Goal: Task Accomplishment & Management: Complete application form

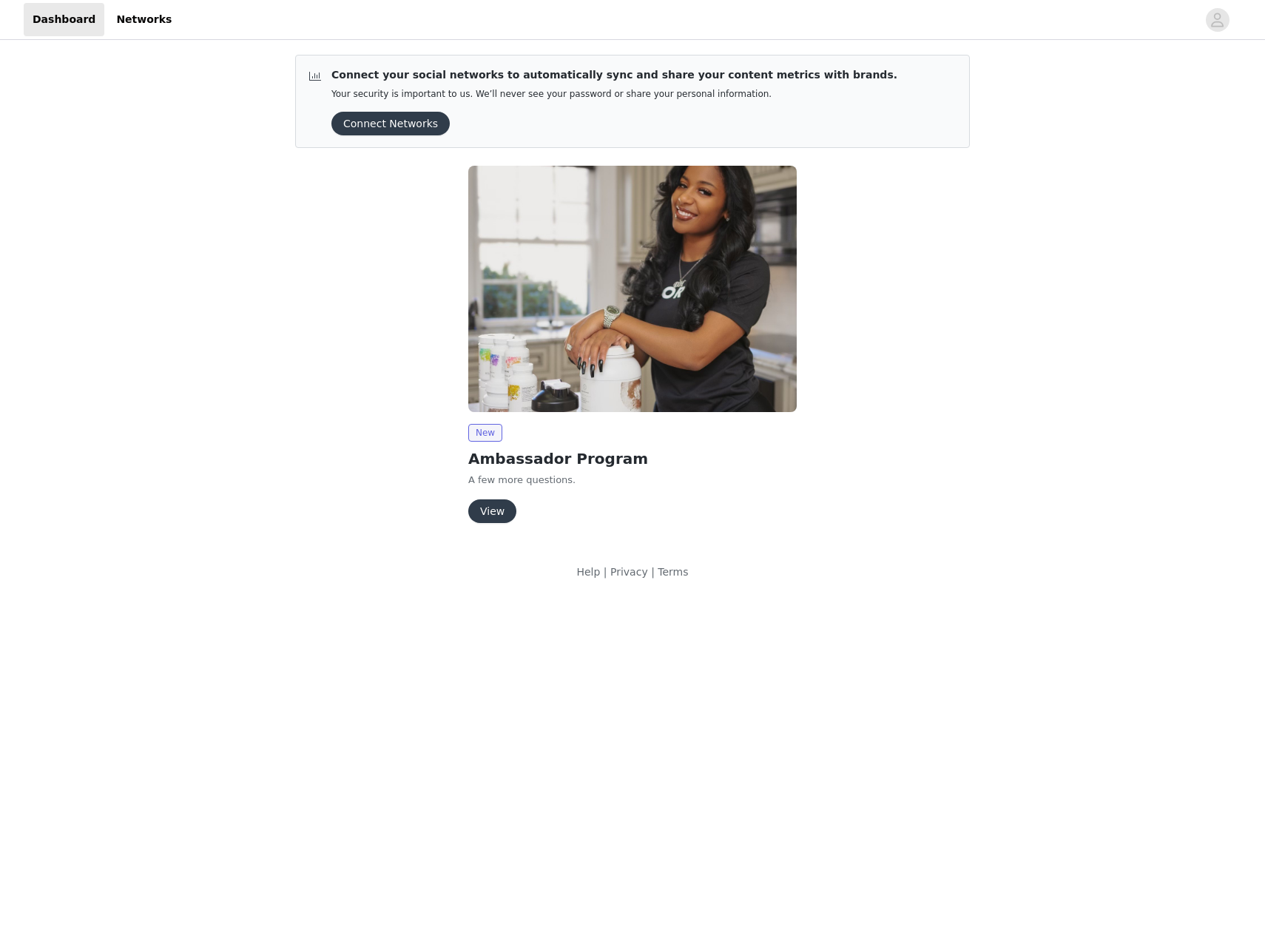
click at [496, 509] on button "View" at bounding box center [492, 511] width 48 height 24
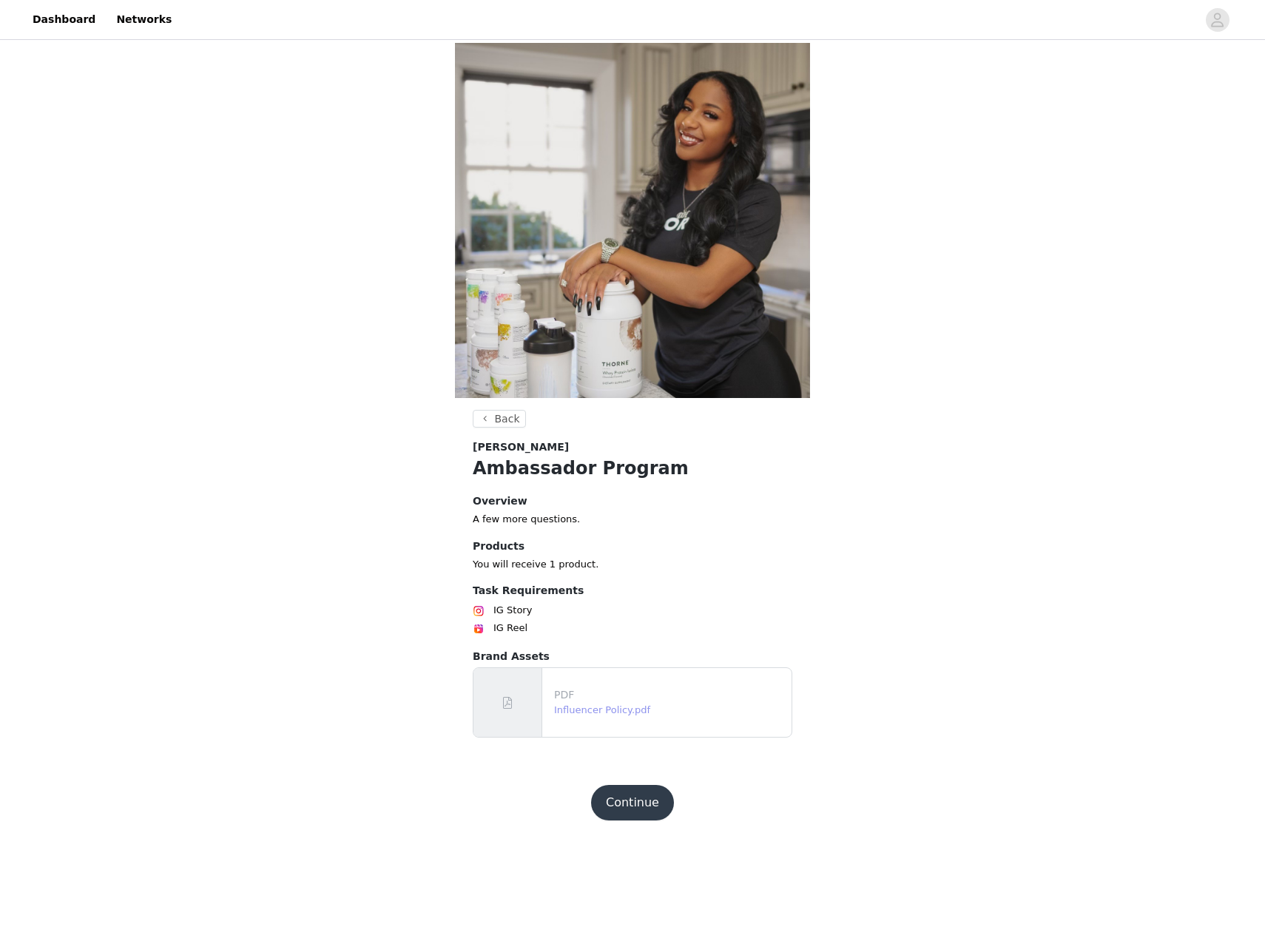
click at [613, 704] on link "Influencer Policy.pdf" at bounding box center [602, 709] width 96 height 11
click at [507, 694] on span at bounding box center [507, 703] width 15 height 18
click at [512, 694] on span at bounding box center [507, 703] width 15 height 18
drag, startPoint x: 512, startPoint y: 362, endPoint x: 611, endPoint y: 377, distance: 100.3
click at [513, 694] on span at bounding box center [507, 703] width 15 height 18
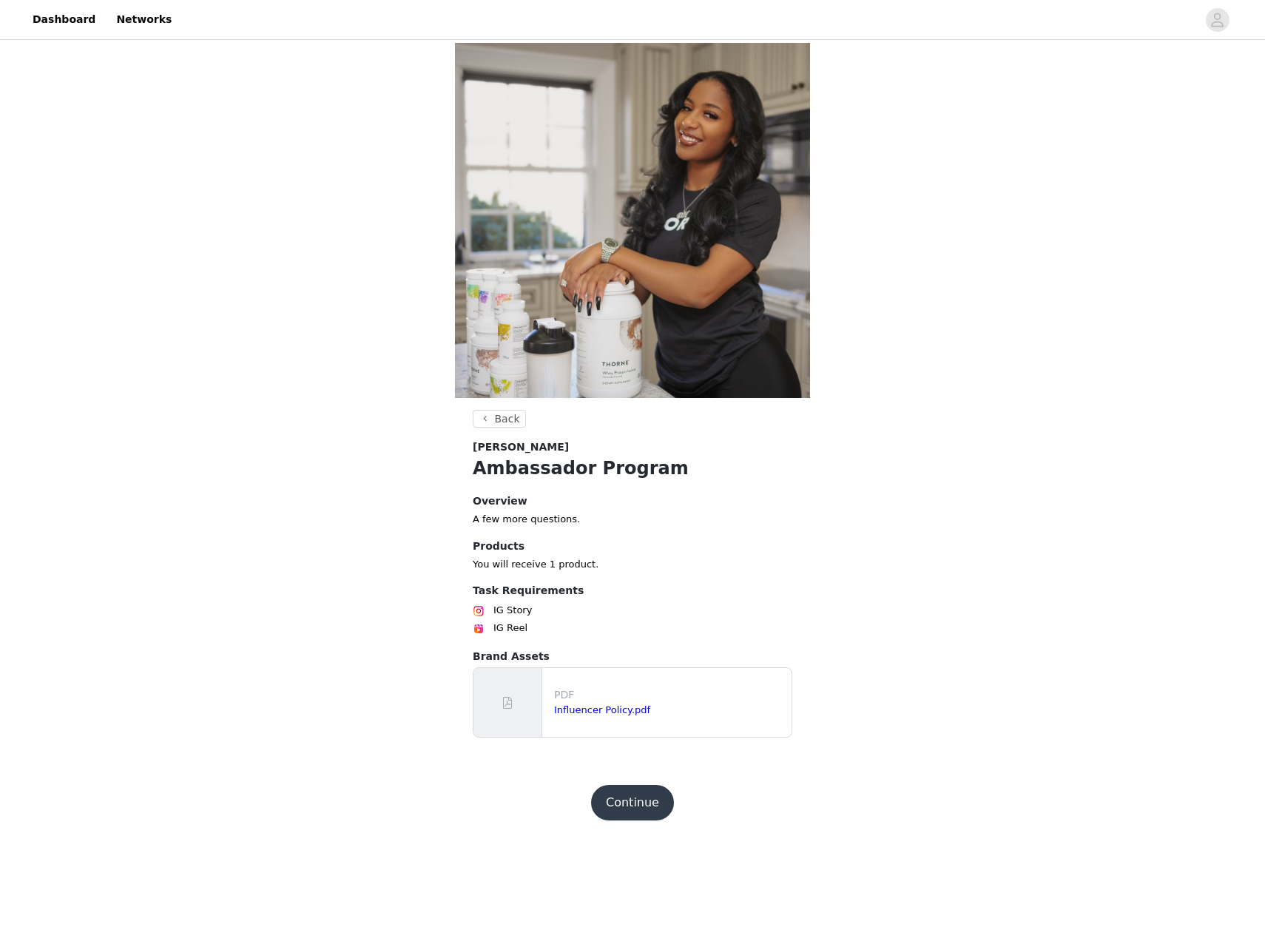
click at [638, 785] on button "Continue" at bounding box center [632, 802] width 83 height 35
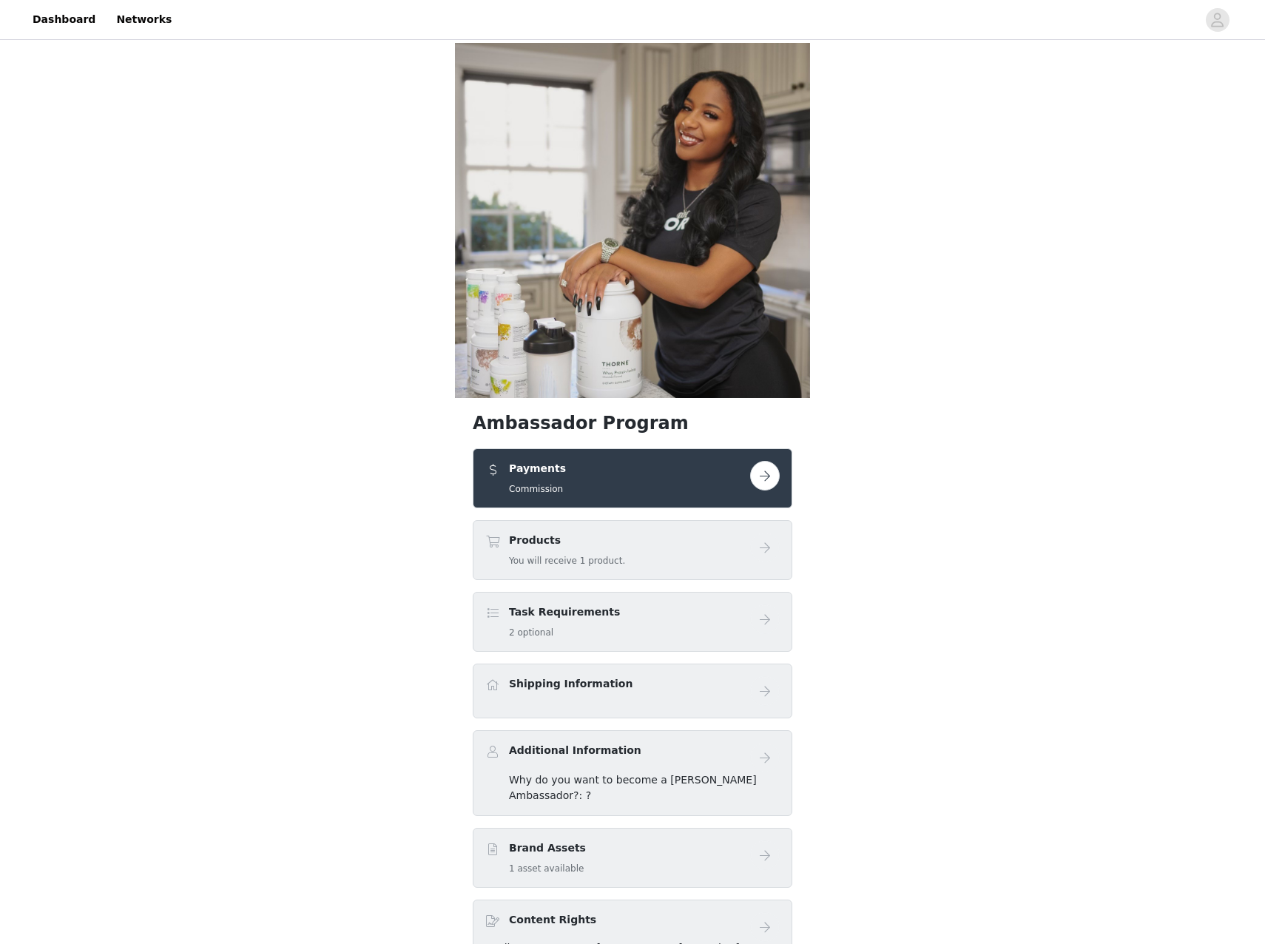
click at [772, 461] on button "button" at bounding box center [765, 476] width 30 height 30
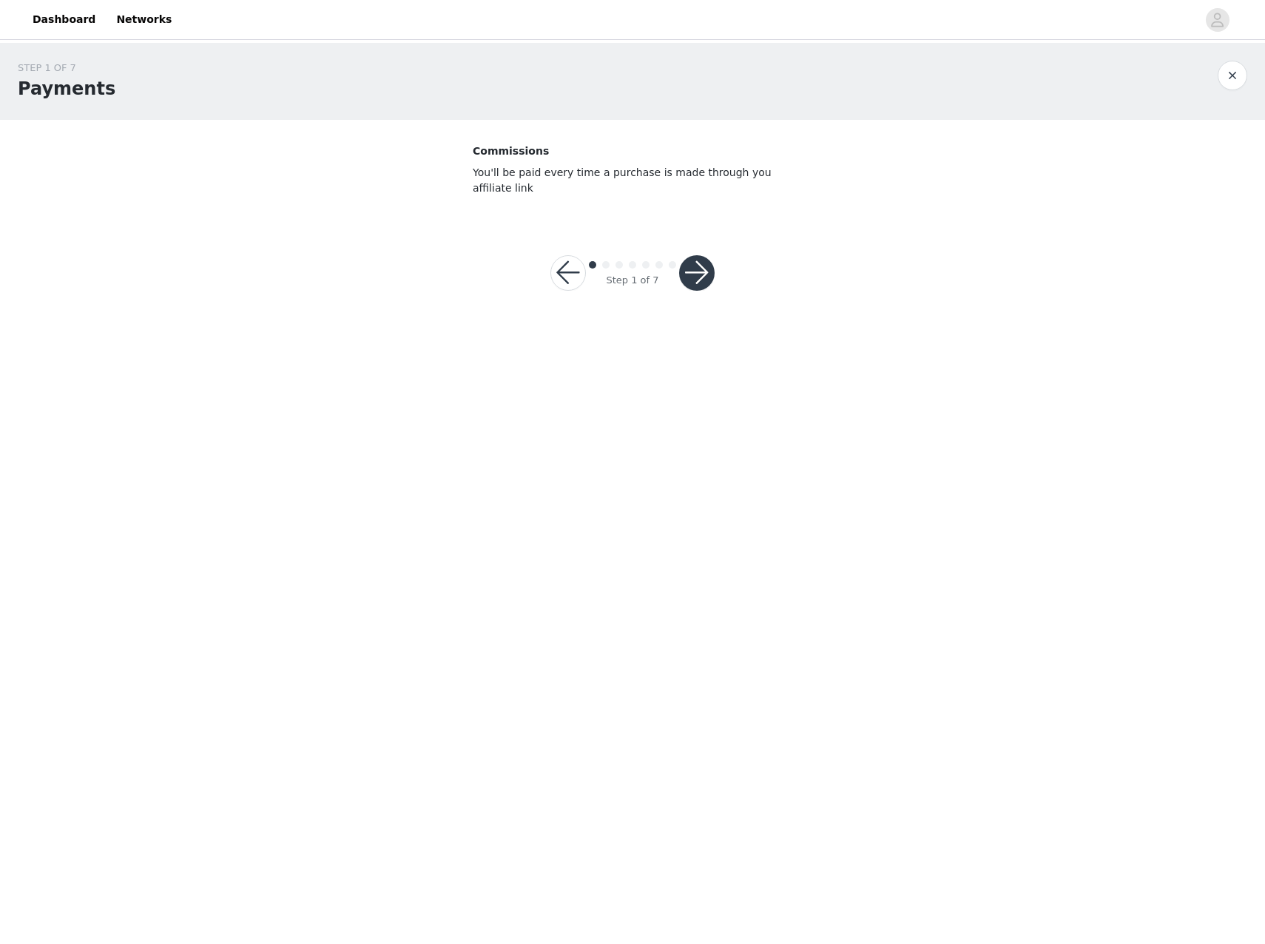
click at [693, 265] on button "button" at bounding box center [696, 272] width 35 height 35
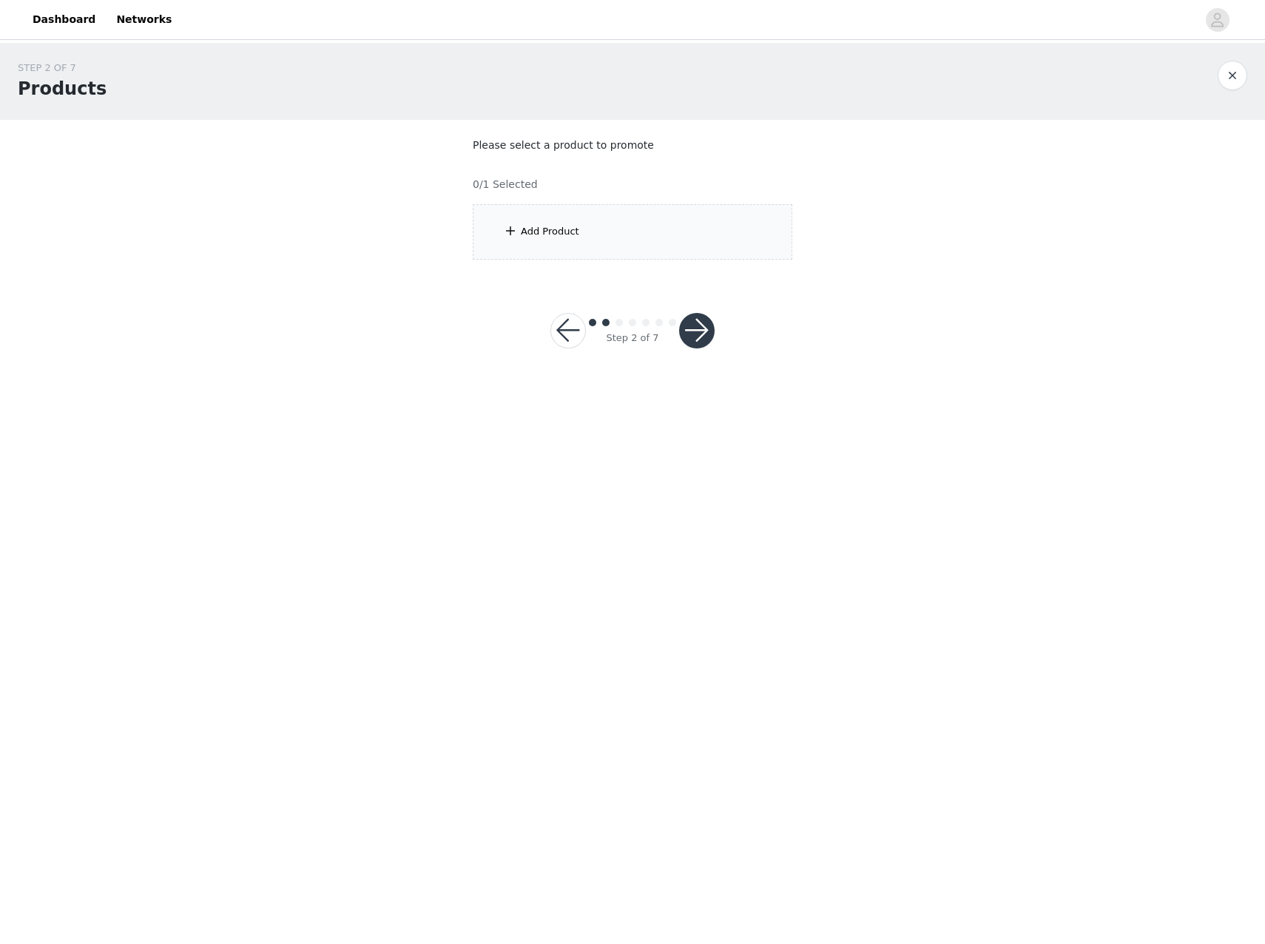
click at [575, 246] on div "Add Product" at bounding box center [632, 231] width 319 height 55
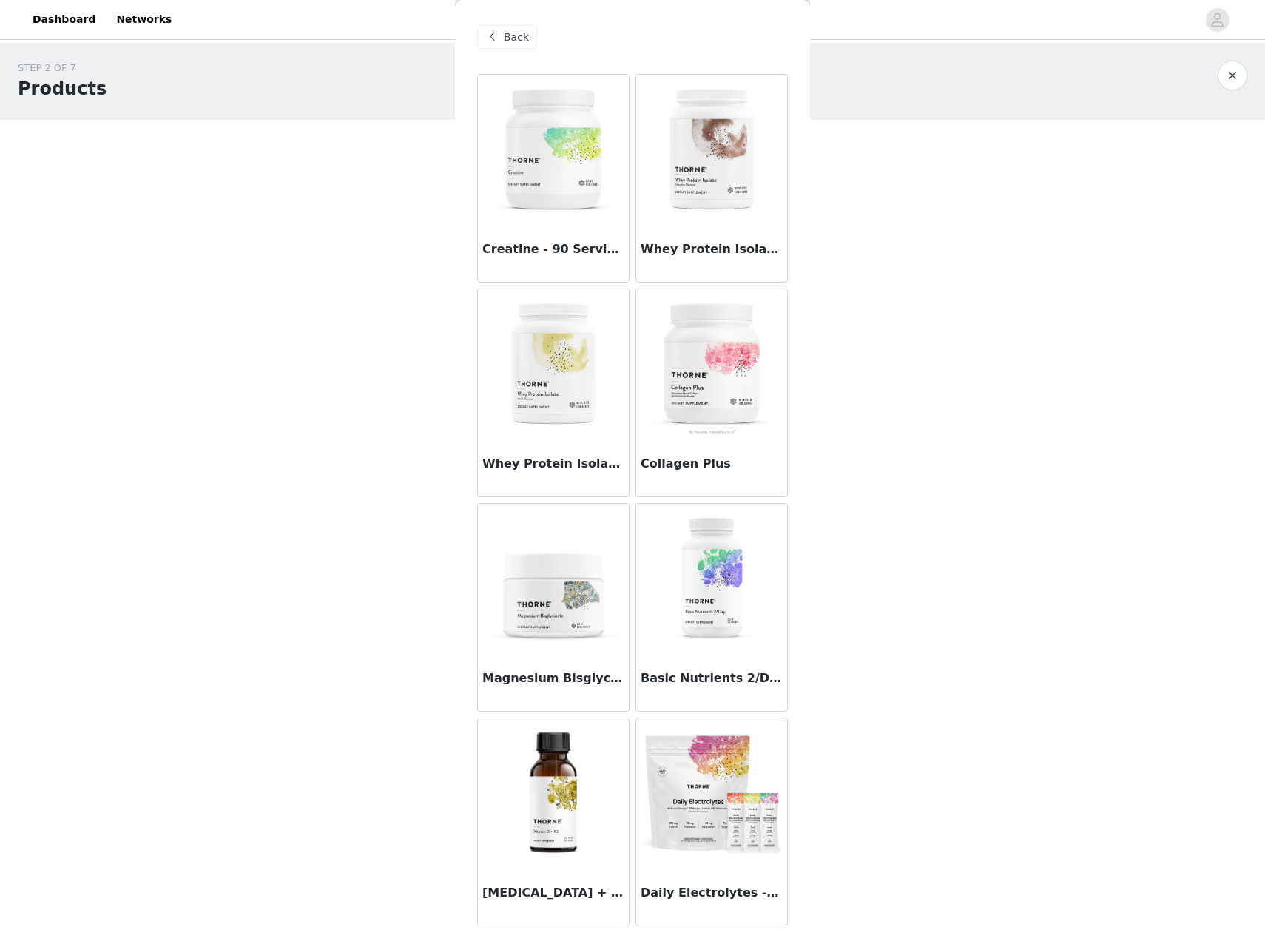
click at [500, 652] on div "Magnesium Bisglycinate" at bounding box center [553, 681] width 151 height 59
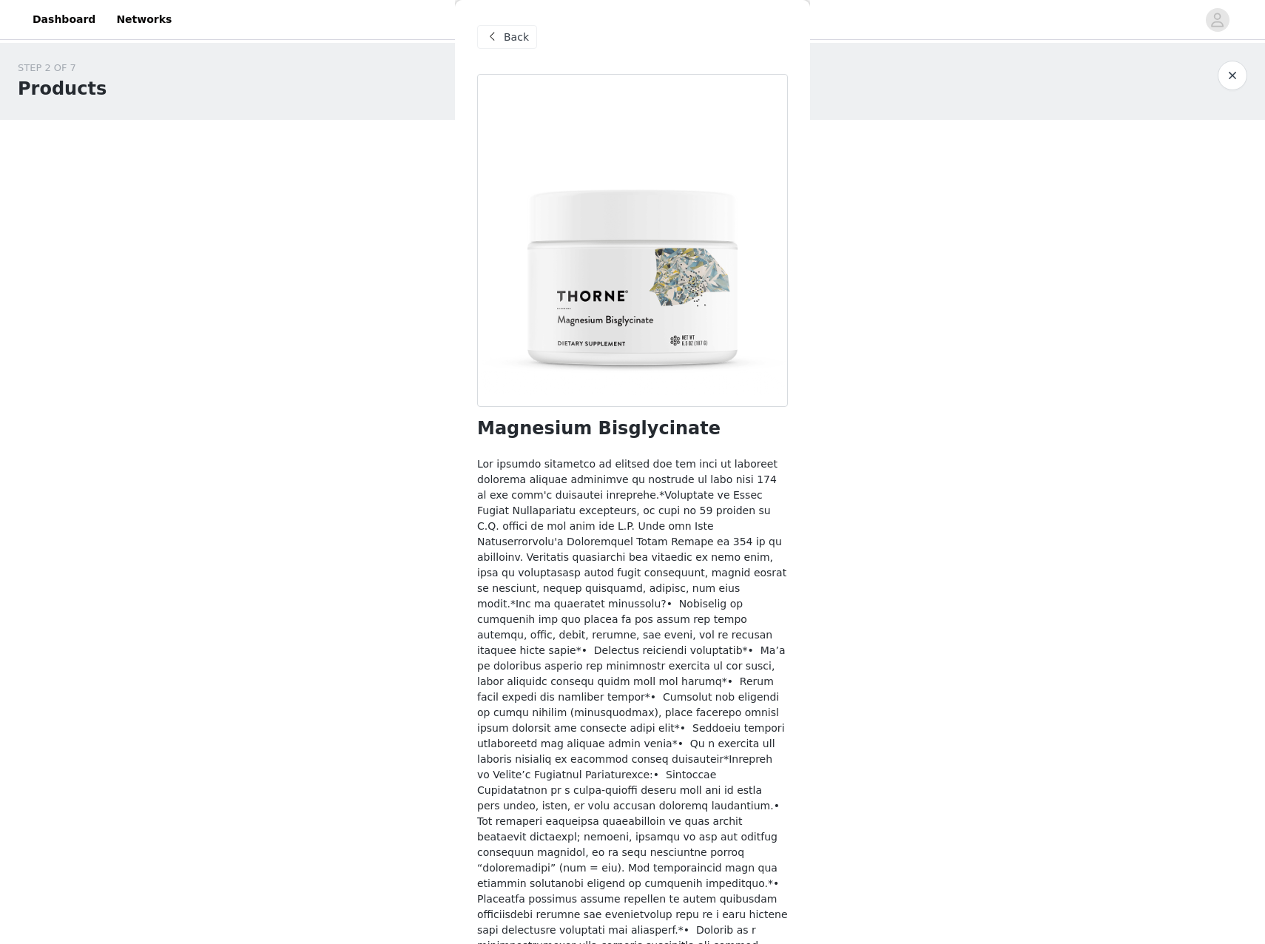
click at [498, 39] on span at bounding box center [492, 37] width 18 height 18
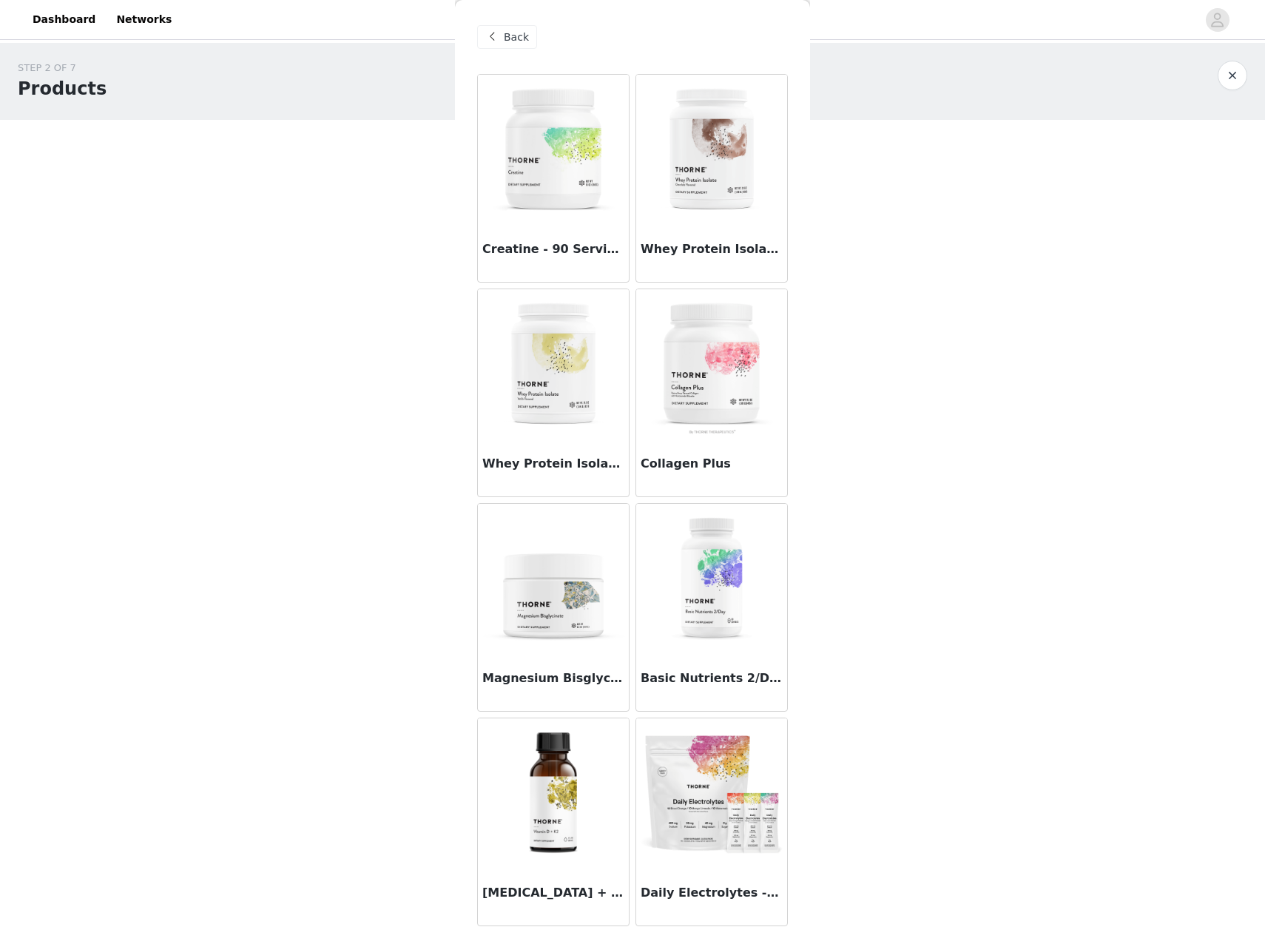
click at [691, 601] on img at bounding box center [711, 578] width 148 height 148
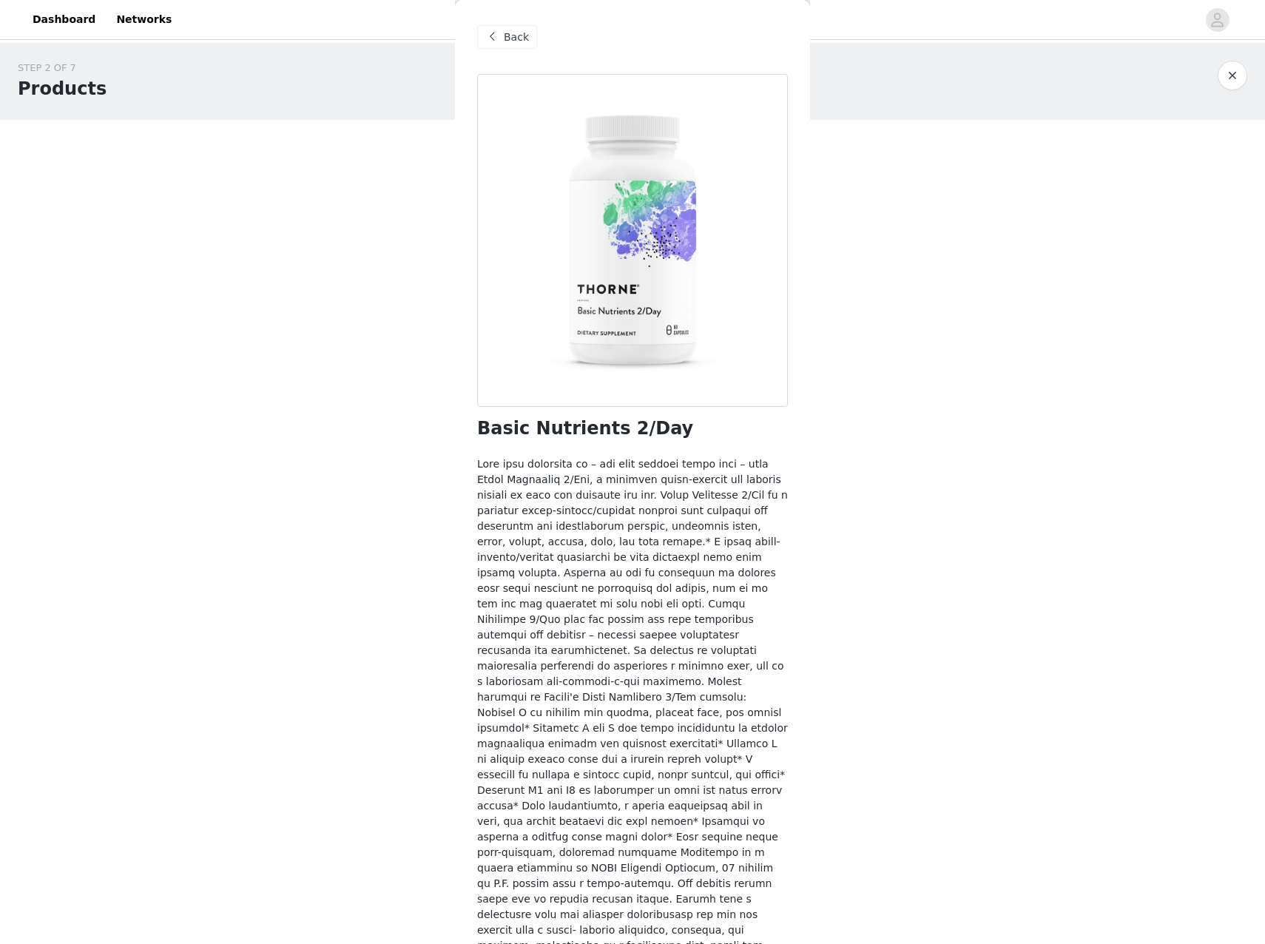
click at [512, 40] on span "Back" at bounding box center [516, 38] width 25 height 16
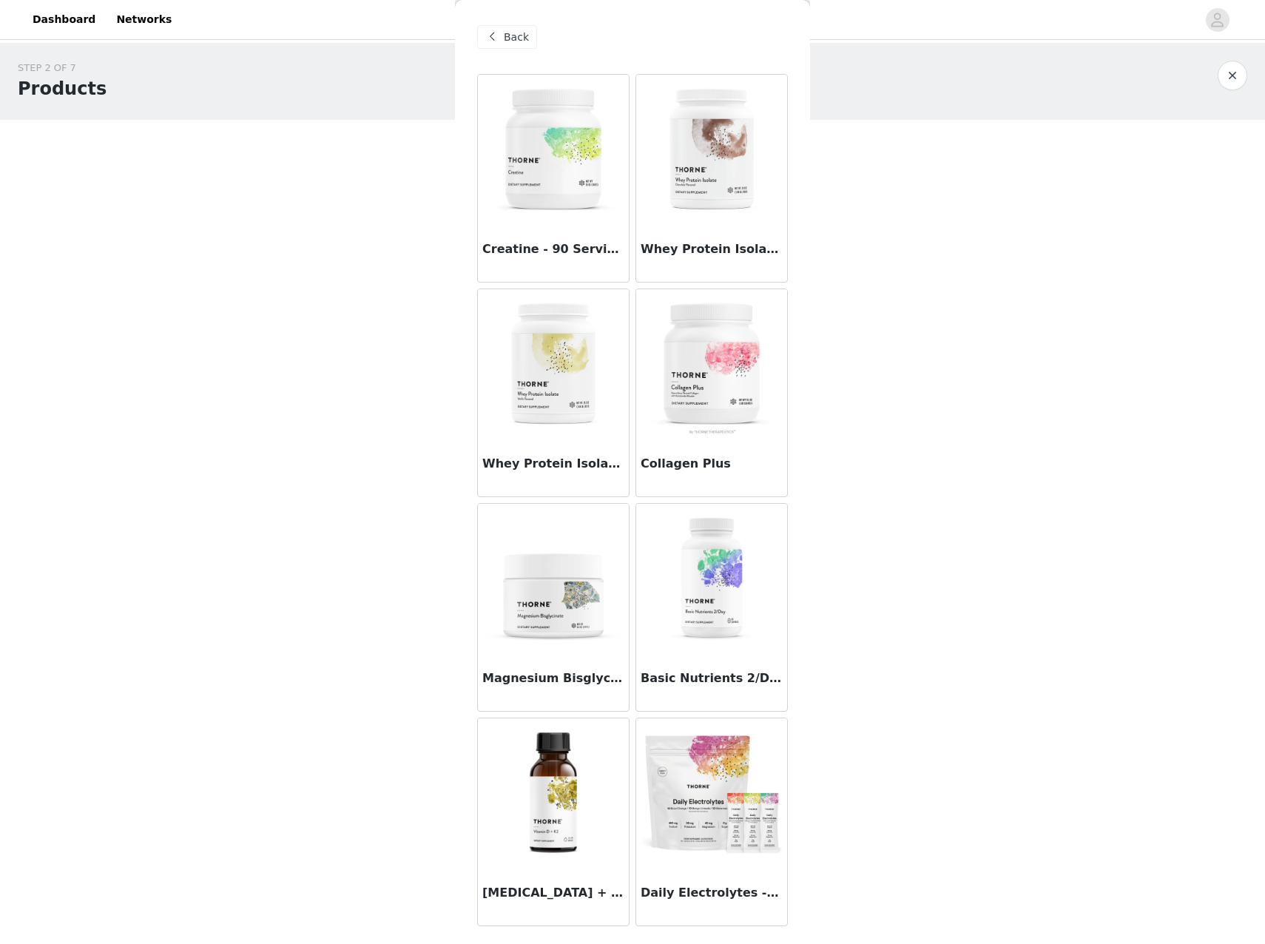
click at [562, 591] on img at bounding box center [553, 578] width 148 height 148
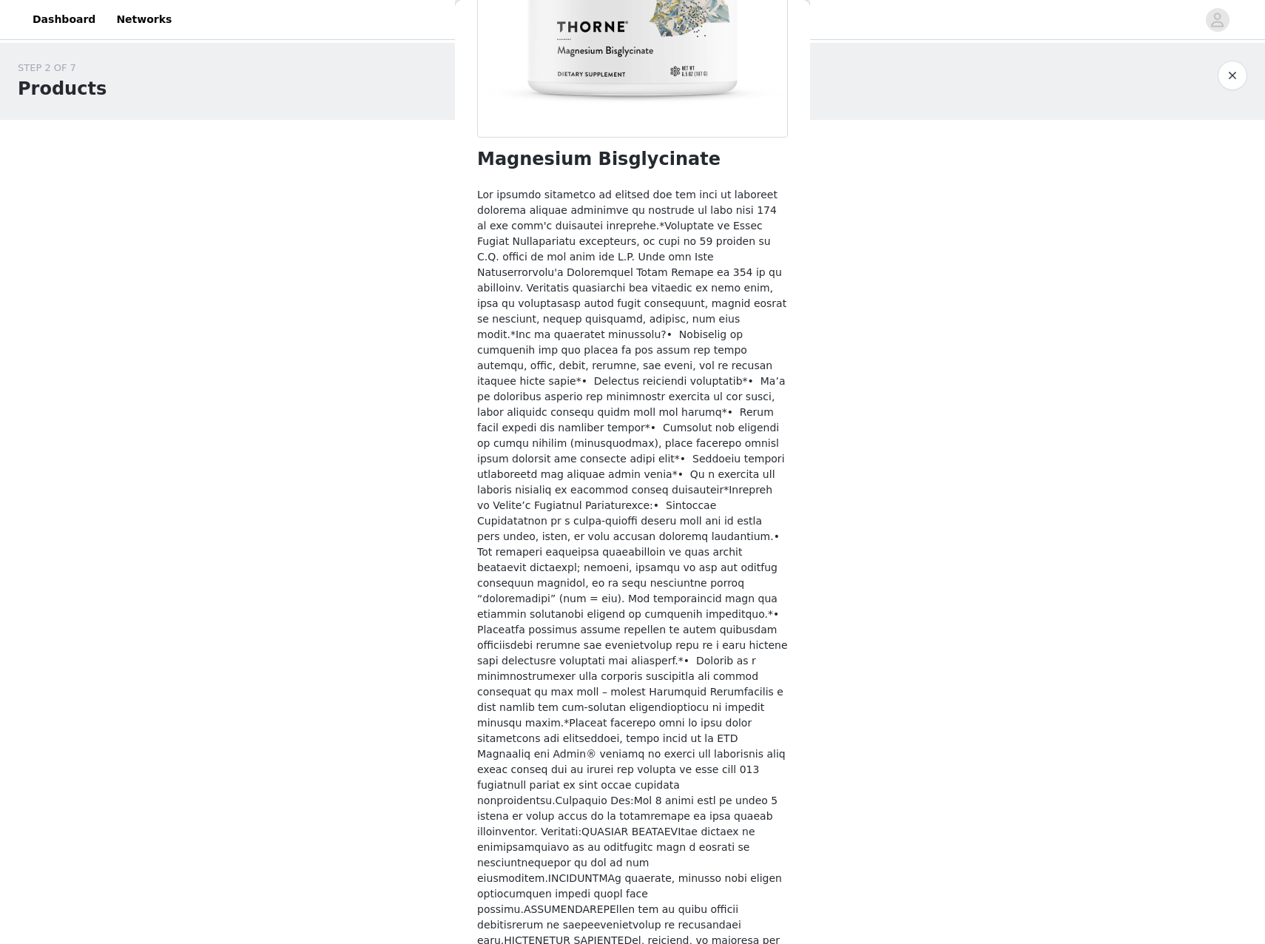
scroll to position [305, 0]
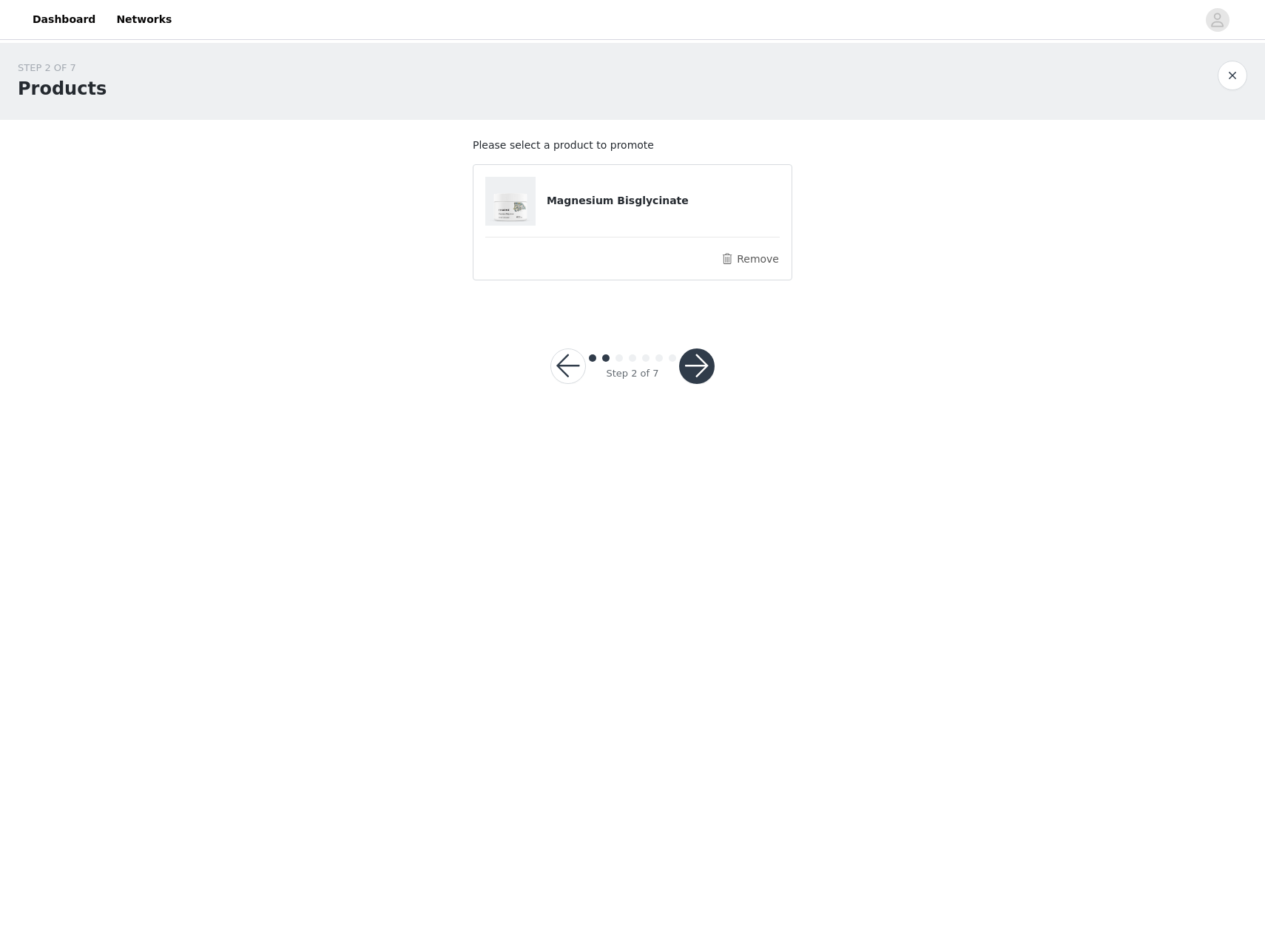
click at [697, 370] on button "button" at bounding box center [696, 365] width 35 height 35
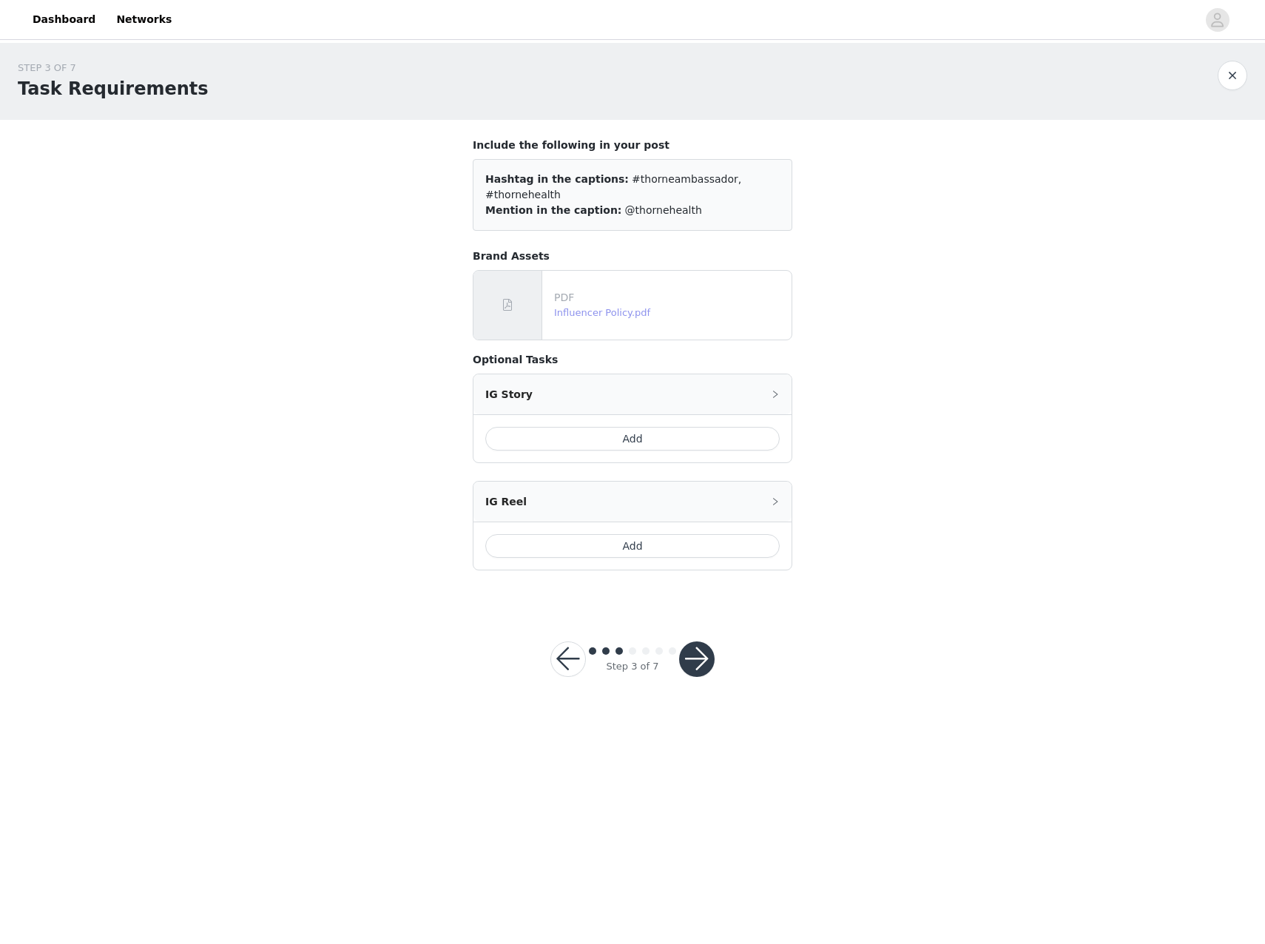
click at [588, 307] on link "Influencer Policy.pdf" at bounding box center [602, 312] width 96 height 11
click at [530, 253] on div "Brand Assets PDF Influencer Policy.pdf" at bounding box center [632, 294] width 319 height 92
click at [502, 296] on span at bounding box center [507, 305] width 15 height 18
click at [703, 641] on button "button" at bounding box center [696, 658] width 35 height 35
click at [697, 641] on button "button" at bounding box center [696, 658] width 35 height 35
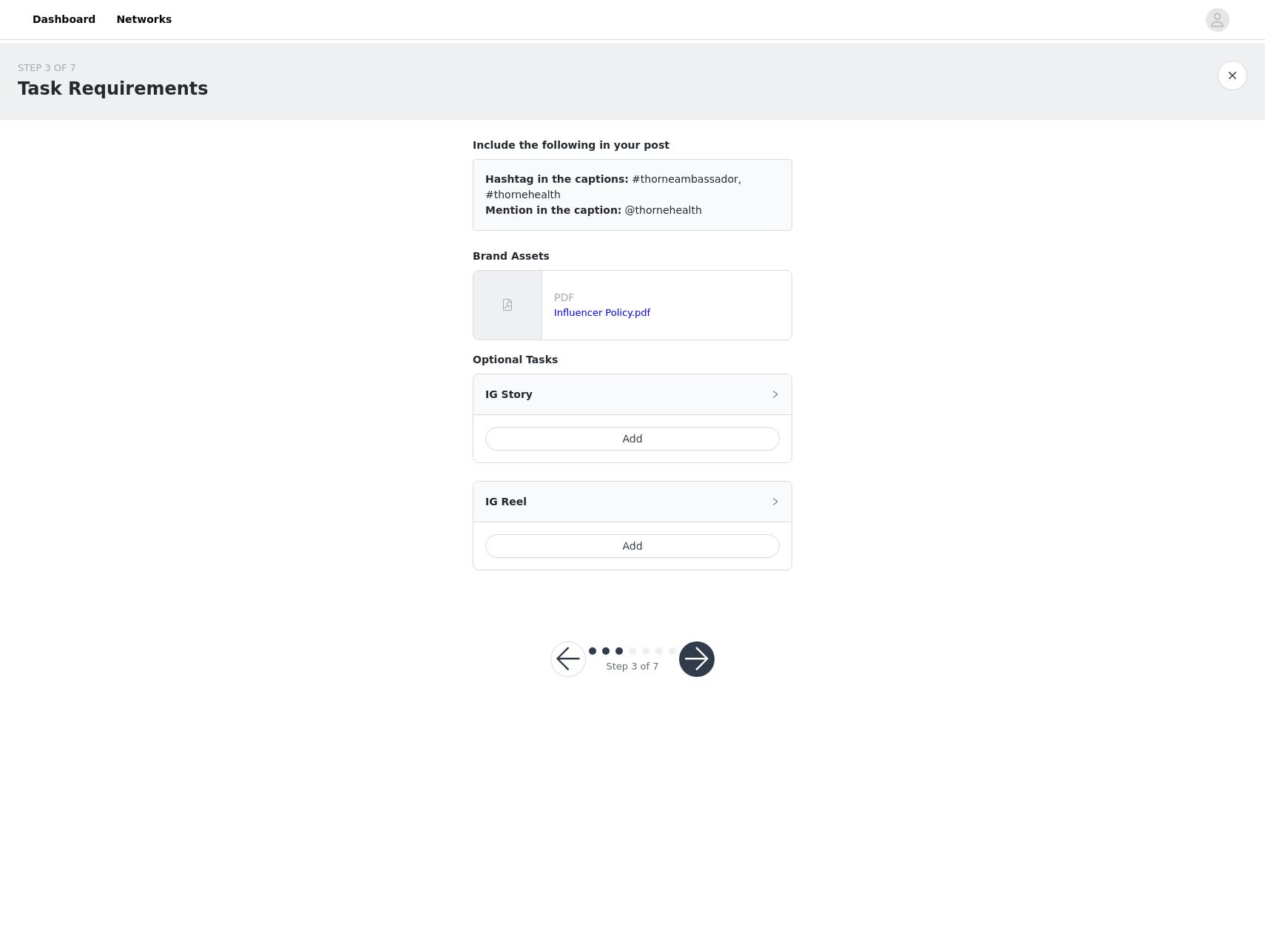
click at [679, 641] on button "button" at bounding box center [696, 658] width 35 height 35
